Goal: Task Accomplishment & Management: Use online tool/utility

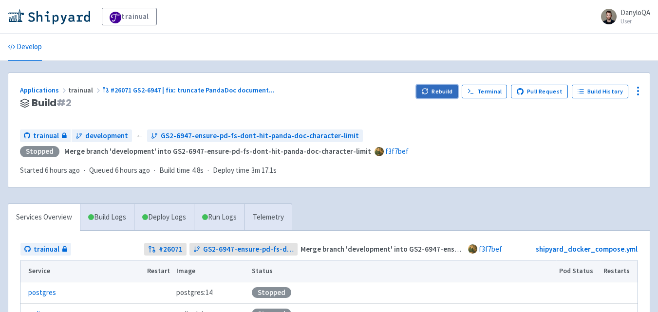
click at [438, 92] on button "Rebuild" at bounding box center [438, 92] width 42 height 14
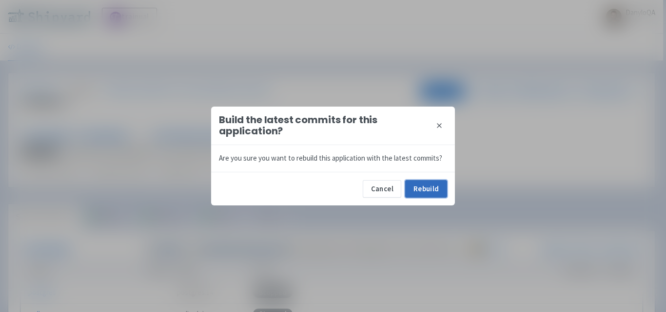
click at [421, 189] on button "Rebuild" at bounding box center [426, 189] width 42 height 18
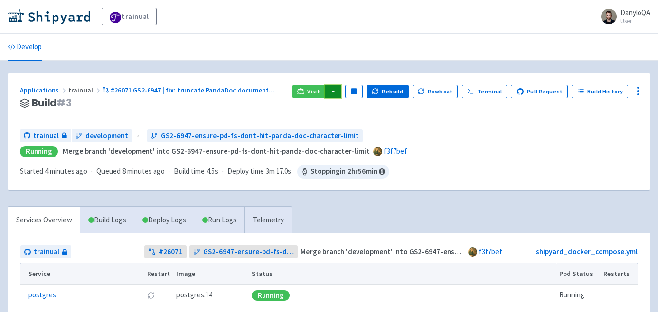
click at [342, 94] on button "button" at bounding box center [333, 92] width 17 height 14
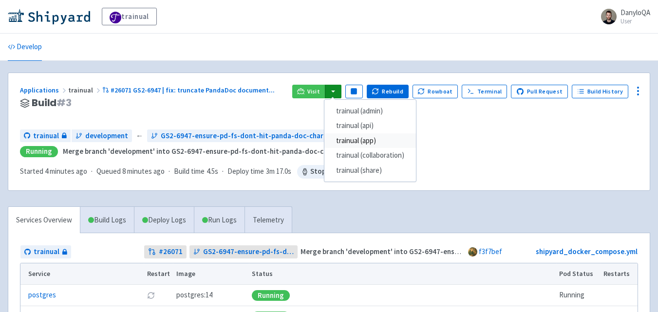
click at [351, 140] on link "trainual (app)" at bounding box center [371, 141] width 92 height 15
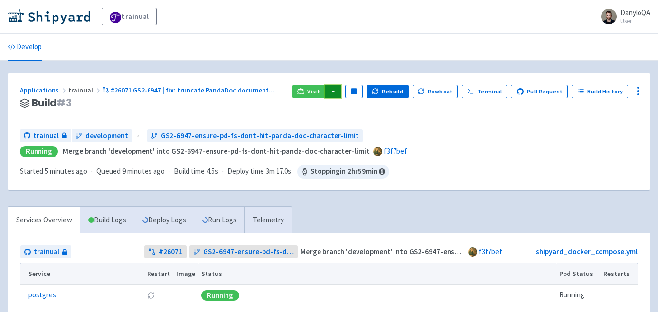
click at [338, 90] on button "button" at bounding box center [333, 92] width 17 height 14
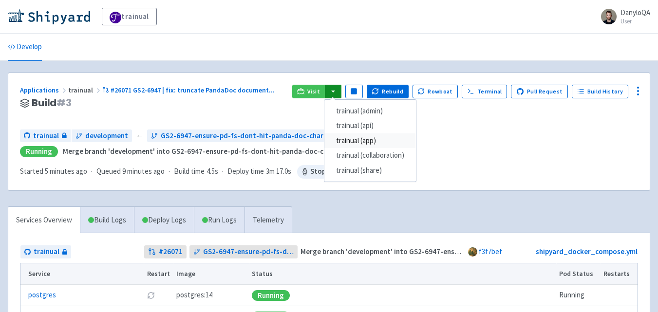
click at [370, 141] on link "trainual (app)" at bounding box center [371, 141] width 92 height 15
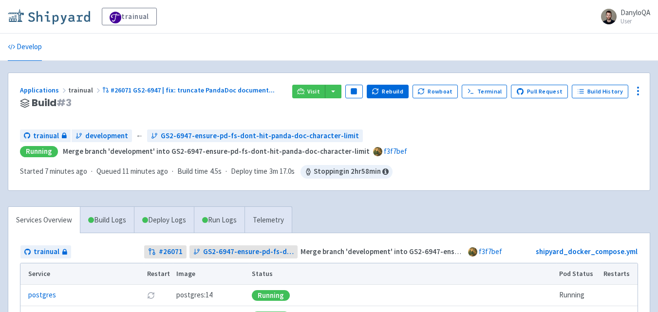
click at [68, 17] on img at bounding box center [49, 17] width 82 height 16
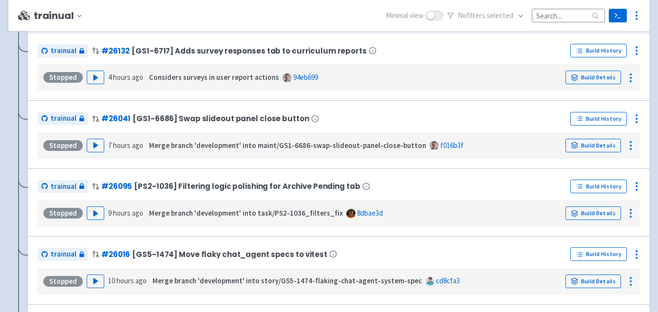
scroll to position [341, 0]
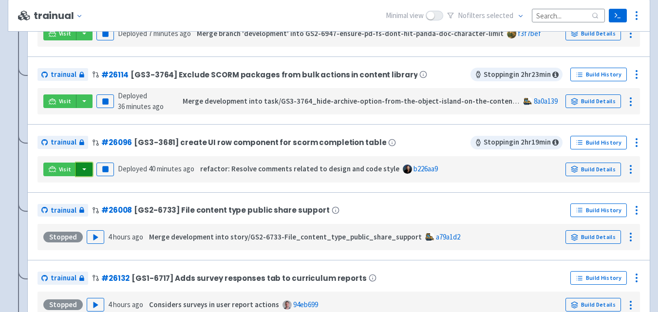
click at [85, 172] on button "button" at bounding box center [84, 170] width 17 height 14
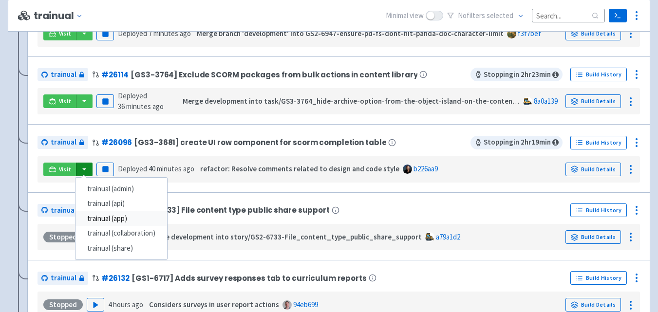
click at [116, 214] on link "trainual (app)" at bounding box center [122, 218] width 92 height 15
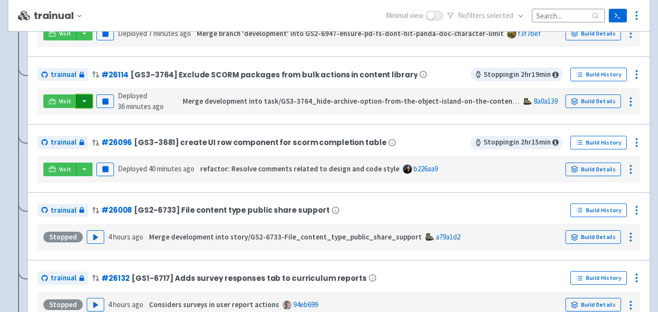
click at [86, 102] on button "button" at bounding box center [84, 102] width 17 height 14
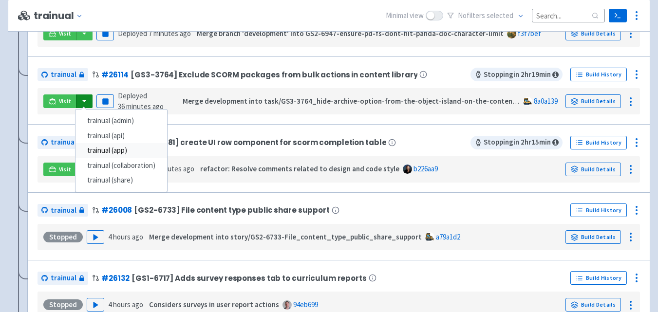
click at [115, 152] on link "trainual (app)" at bounding box center [122, 150] width 92 height 15
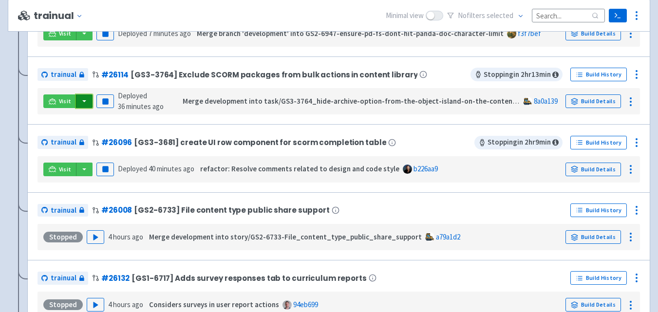
click at [86, 103] on button "button" at bounding box center [84, 102] width 17 height 14
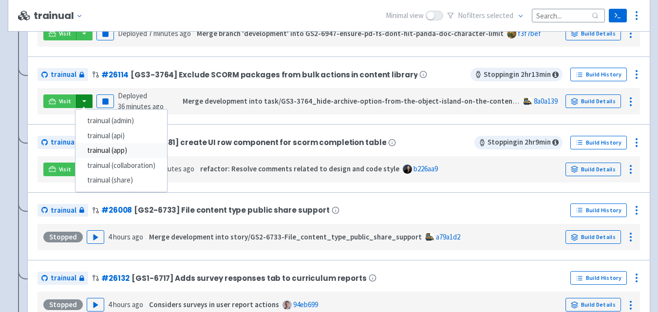
click at [123, 150] on link "trainual (app)" at bounding box center [122, 150] width 92 height 15
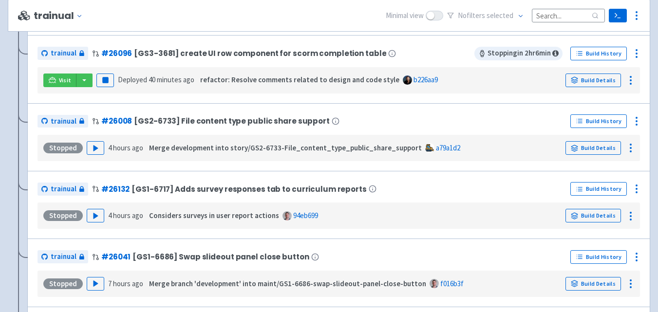
scroll to position [316, 0]
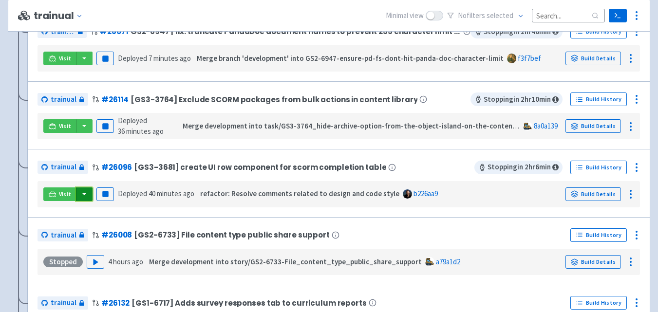
click at [85, 191] on button "button" at bounding box center [84, 195] width 17 height 14
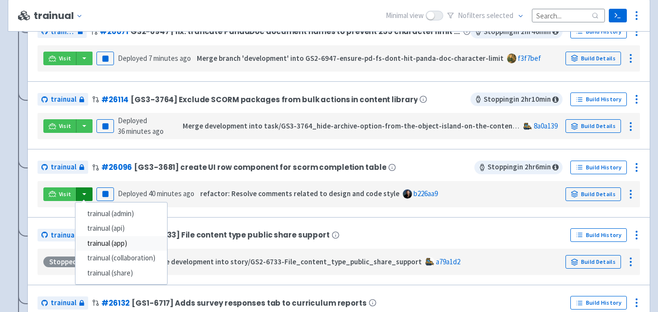
click at [115, 244] on link "trainual (app)" at bounding box center [122, 243] width 92 height 15
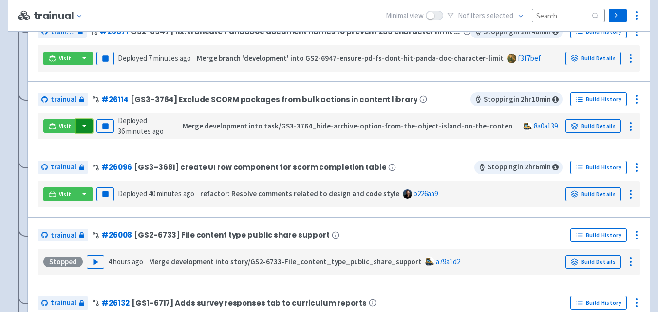
click at [91, 122] on button "button" at bounding box center [84, 126] width 17 height 14
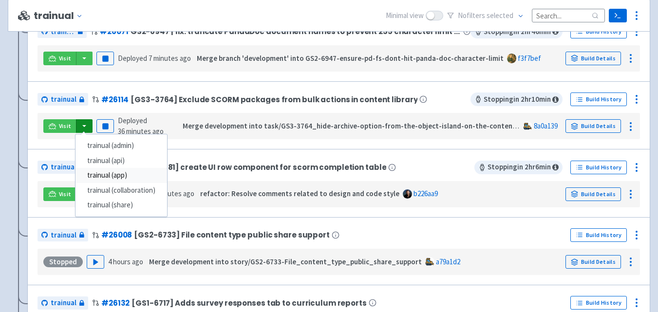
click at [136, 172] on link "trainual (app)" at bounding box center [122, 175] width 92 height 15
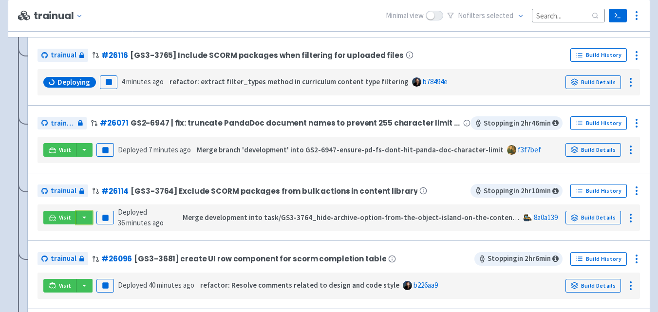
scroll to position [203, 0]
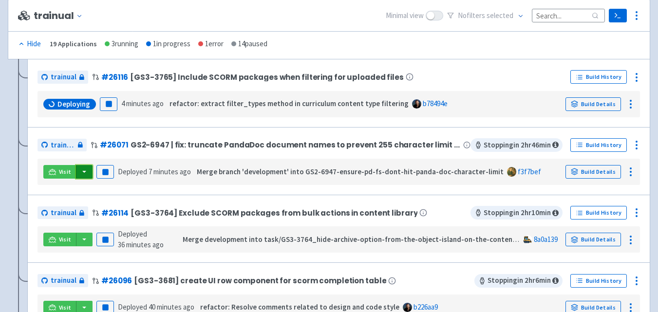
click at [83, 172] on button "button" at bounding box center [84, 172] width 17 height 14
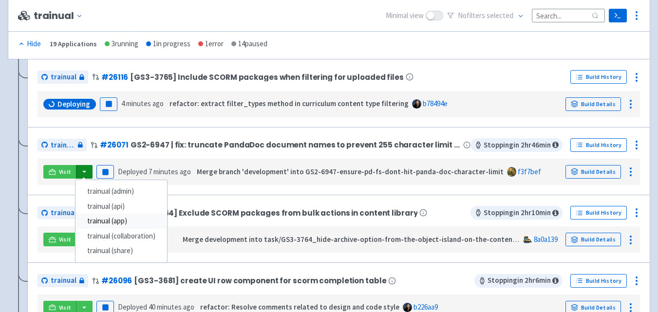
click at [122, 223] on link "trainual (app)" at bounding box center [122, 221] width 92 height 15
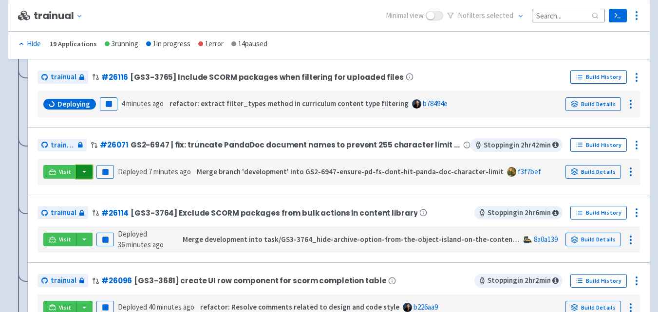
click at [86, 170] on button "button" at bounding box center [84, 172] width 17 height 14
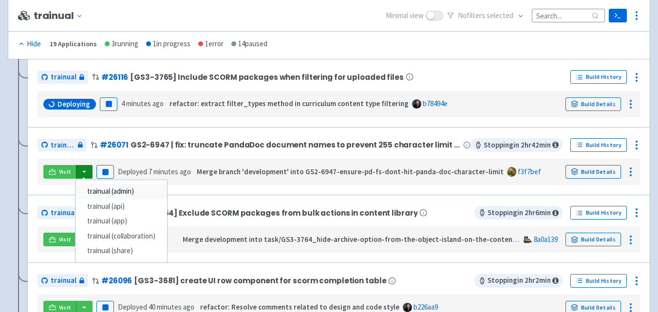
click at [124, 191] on link "trainual (admin)" at bounding box center [122, 191] width 92 height 15
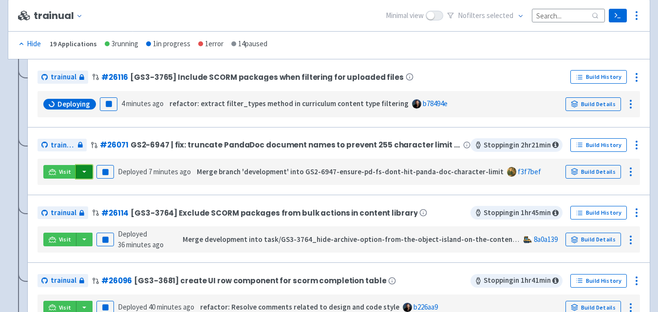
click at [82, 170] on button "button" at bounding box center [84, 172] width 17 height 14
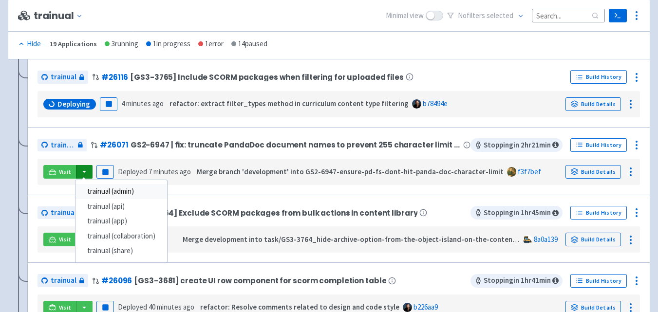
click at [119, 191] on link "trainual (admin)" at bounding box center [122, 191] width 92 height 15
